Goal: Information Seeking & Learning: Learn about a topic

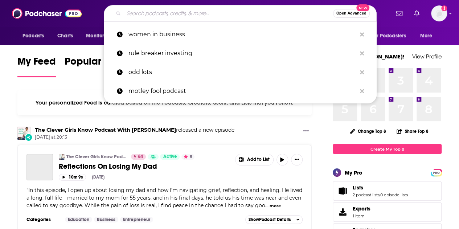
click at [132, 11] on input "Search podcasts, credits, & more..." at bounding box center [228, 14] width 209 height 12
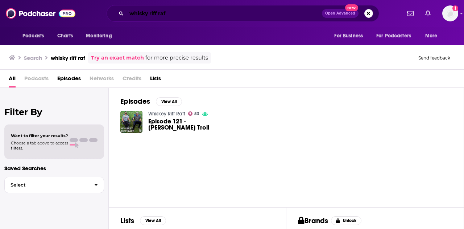
click at [174, 13] on input "whisky riff raf" at bounding box center [223, 14] width 195 height 12
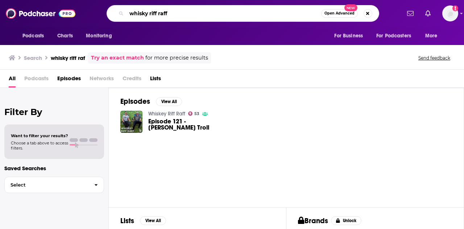
type input "whisky riff raff"
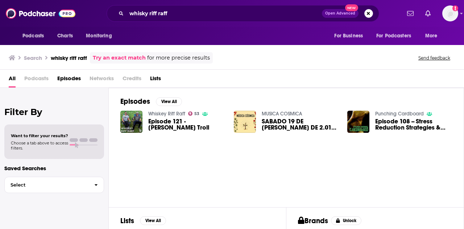
scroll to position [36, 0]
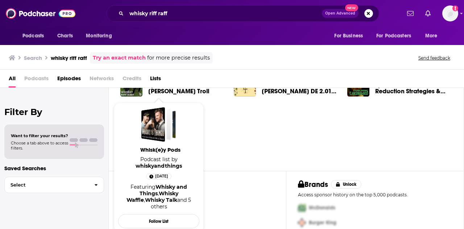
click at [236, 145] on div "Episodes View All Whiskey Riff Raff 53 Episode 121 - Sam Hunt Troll MUSICA COSM…" at bounding box center [286, 110] width 355 height 119
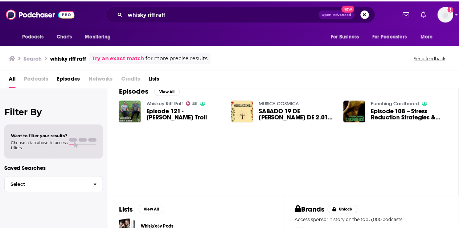
scroll to position [0, 0]
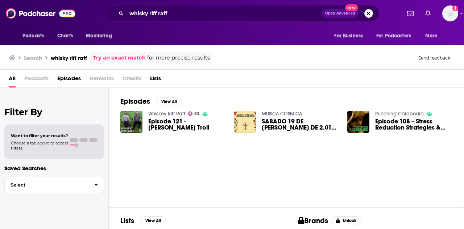
click at [165, 112] on link "Whiskey Riff Raff" at bounding box center [166, 114] width 37 height 6
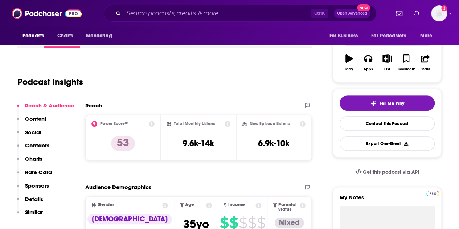
scroll to position [109, 0]
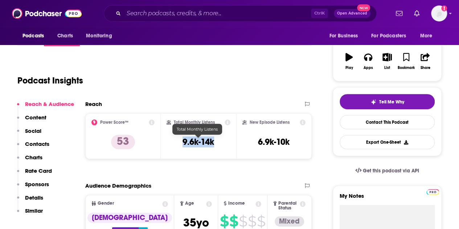
drag, startPoint x: 204, startPoint y: 142, endPoint x: 180, endPoint y: 144, distance: 24.3
click at [180, 144] on div "Total Monthly Listens 9.6k-14k" at bounding box center [198, 135] width 64 height 33
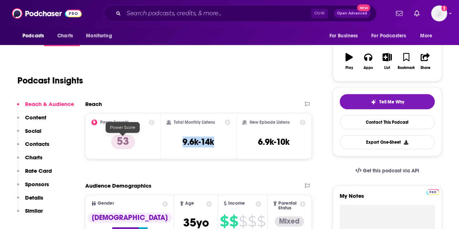
copy h3 "9.6k-14k"
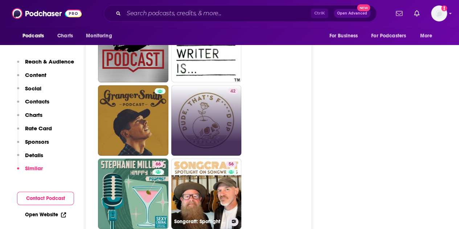
scroll to position [1341, 0]
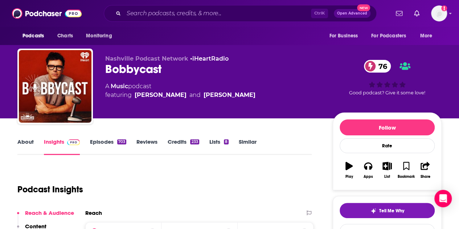
click at [101, 145] on link "Episodes 703" at bounding box center [108, 146] width 36 height 17
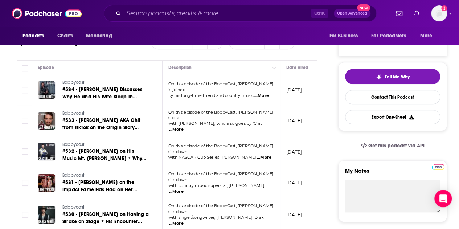
scroll to position [36, 0]
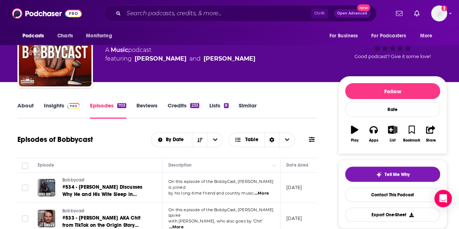
click at [302, 186] on p "[DATE]" at bounding box center [294, 187] width 16 height 6
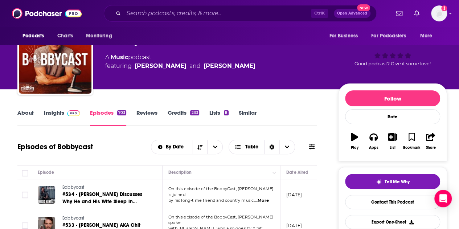
scroll to position [0, 0]
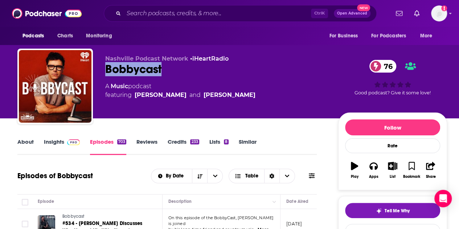
drag, startPoint x: 165, startPoint y: 69, endPoint x: 99, endPoint y: 73, distance: 66.8
click at [99, 73] on div "Nashville Podcast Network • iHeartRadio Bobbycast 76 A Music podcast featuring …" at bounding box center [231, 88] width 429 height 78
copy h2 "Bobbycast"
click at [46, 141] on link "Insights" at bounding box center [62, 146] width 36 height 17
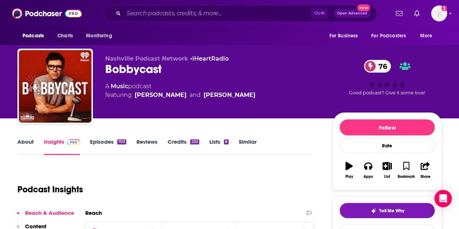
click at [26, 148] on link "About" at bounding box center [25, 146] width 16 height 17
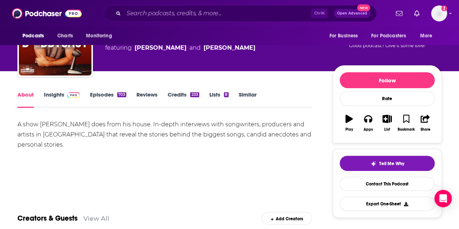
scroll to position [36, 0]
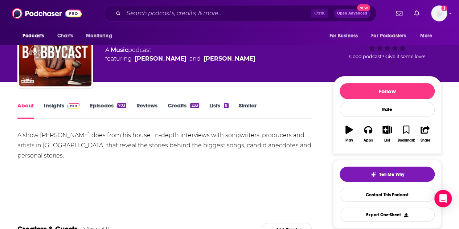
click at [56, 104] on link "Insights" at bounding box center [62, 110] width 36 height 17
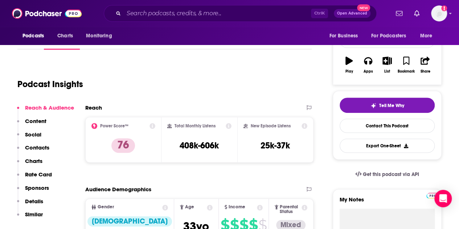
scroll to position [109, 0]
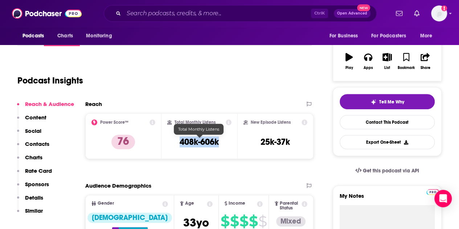
drag, startPoint x: 221, startPoint y: 144, endPoint x: 182, endPoint y: 145, distance: 39.9
click at [182, 145] on div "Total Monthly Listens 408k-606k" at bounding box center [199, 135] width 65 height 33
copy h3 "408k-606k"
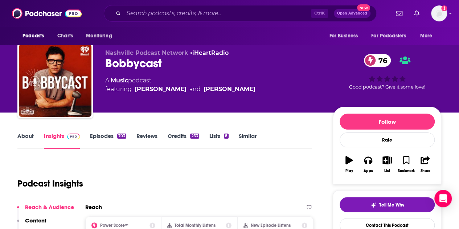
scroll to position [0, 0]
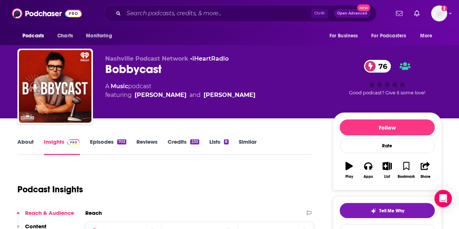
click at [353, 168] on button "Play" at bounding box center [348, 170] width 19 height 26
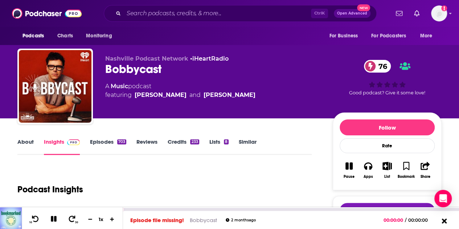
click at [444, 220] on icon at bounding box center [443, 220] width 5 height 5
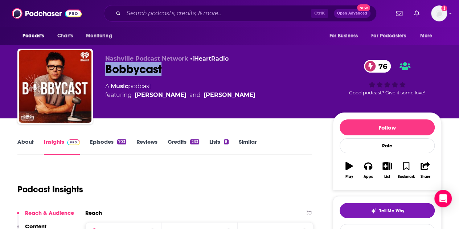
drag, startPoint x: 167, startPoint y: 70, endPoint x: 107, endPoint y: 67, distance: 59.9
click at [107, 67] on div "Bobbycast 76" at bounding box center [213, 69] width 216 height 14
copy h2 "Bobbycast"
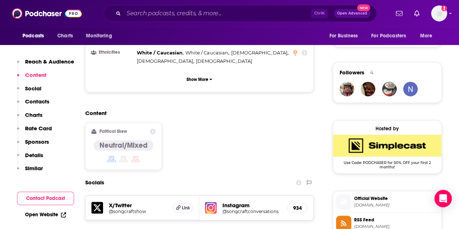
scroll to position [362, 0]
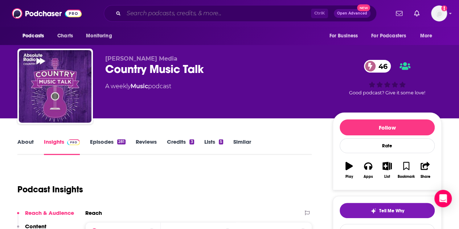
click at [178, 16] on input "Search podcasts, credits, & more..." at bounding box center [217, 14] width 187 height 12
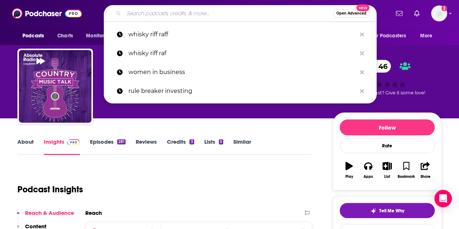
paste input "Get Real with [PERSON_NAME]"
type input "Get Real with [PERSON_NAME]"
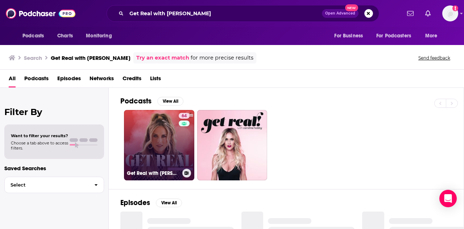
click at [177, 154] on link "64 Get Real with [PERSON_NAME]" at bounding box center [159, 145] width 70 height 70
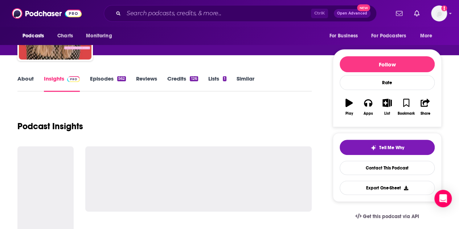
scroll to position [72, 0]
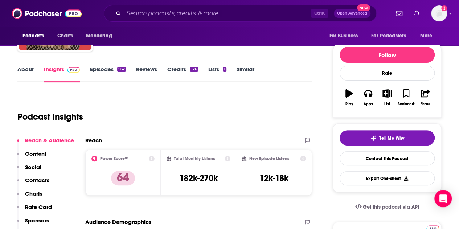
click at [110, 69] on link "Episodes 562" at bounding box center [108, 74] width 36 height 17
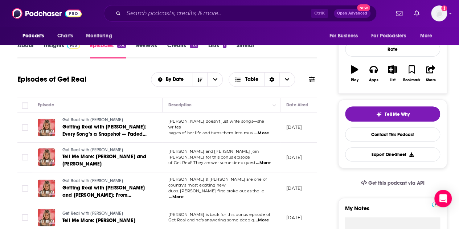
scroll to position [72, 0]
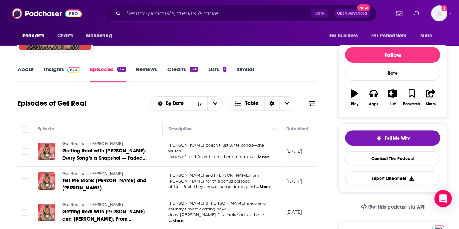
click at [55, 66] on link "Insights" at bounding box center [62, 74] width 36 height 17
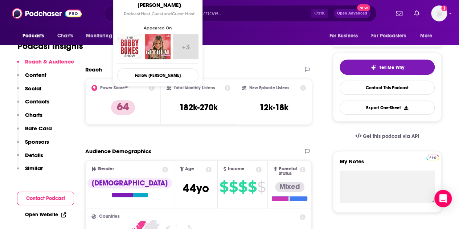
scroll to position [145, 0]
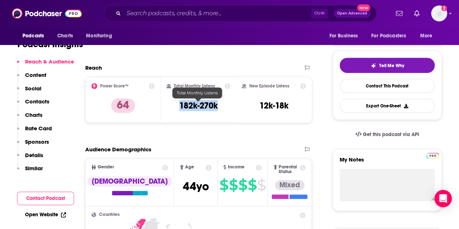
drag, startPoint x: 220, startPoint y: 107, endPoint x: 178, endPoint y: 108, distance: 42.4
click at [178, 108] on div "Total Monthly Listens 182k-270k" at bounding box center [198, 99] width 64 height 33
copy h3 "182k-270k"
click at [179, 17] on input "Search podcasts, credits, & more..." at bounding box center [217, 14] width 187 height 12
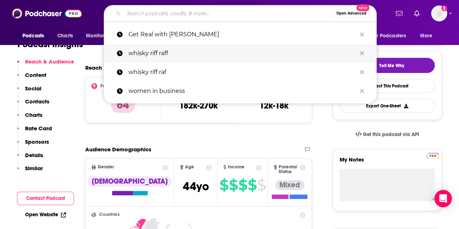
paste input "The [PERSON_NAME] Show"
type input "The [PERSON_NAME] Show"
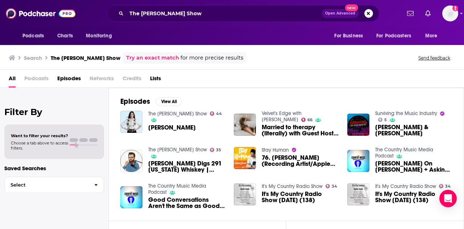
click at [185, 124] on span "[PERSON_NAME]" at bounding box center [171, 127] width 47 height 6
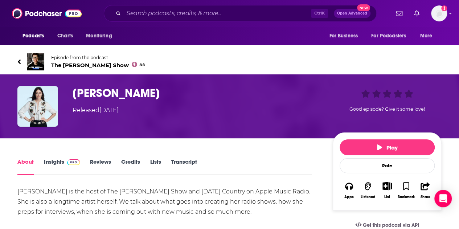
click at [117, 94] on h1 "[PERSON_NAME]" at bounding box center [196, 93] width 248 height 14
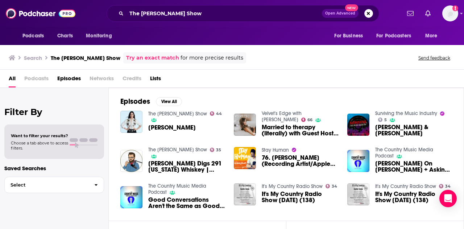
click at [38, 78] on span "Podcasts" at bounding box center [36, 79] width 24 height 15
